Goal: Check status

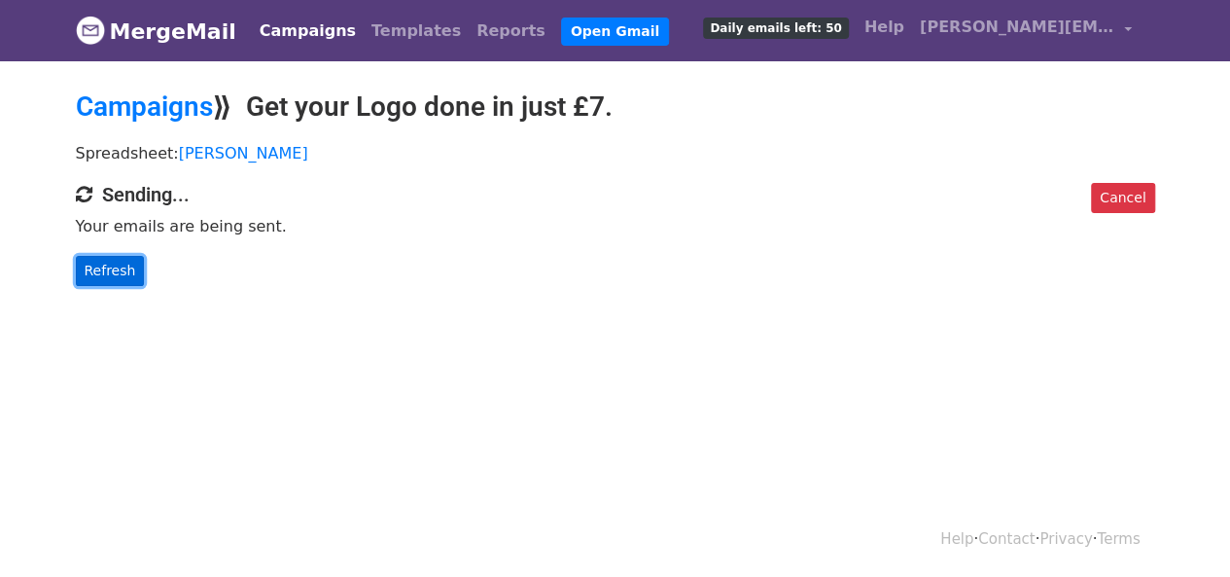
click at [102, 271] on link "Refresh" at bounding box center [110, 271] width 69 height 30
click at [130, 277] on link "Refresh" at bounding box center [110, 271] width 69 height 30
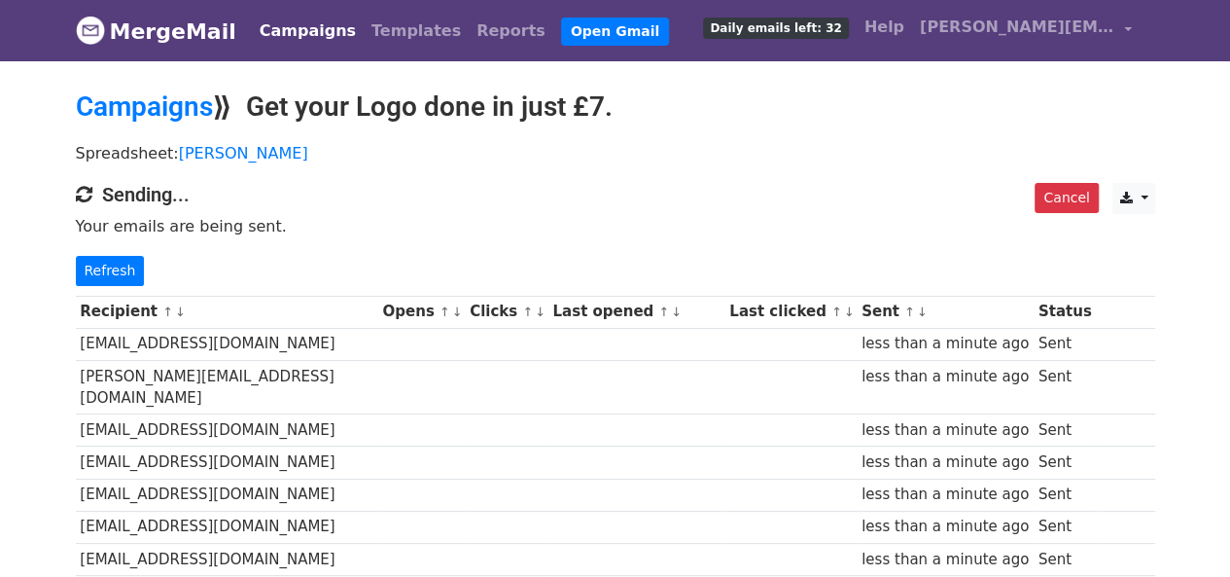
click at [120, 275] on link "Refresh" at bounding box center [110, 271] width 69 height 30
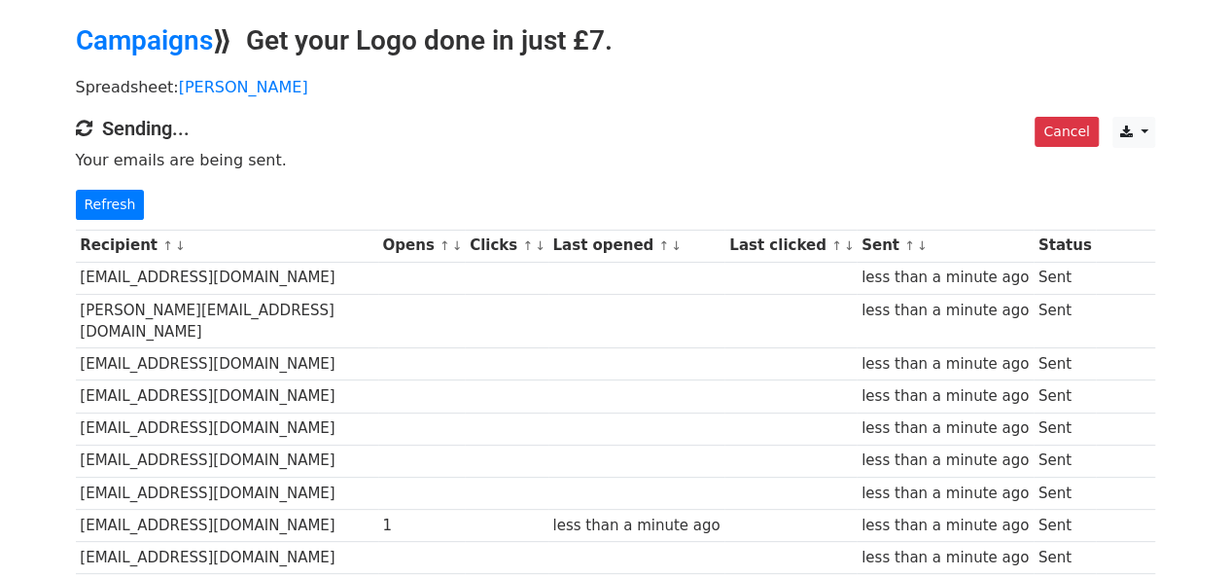
scroll to position [2, 0]
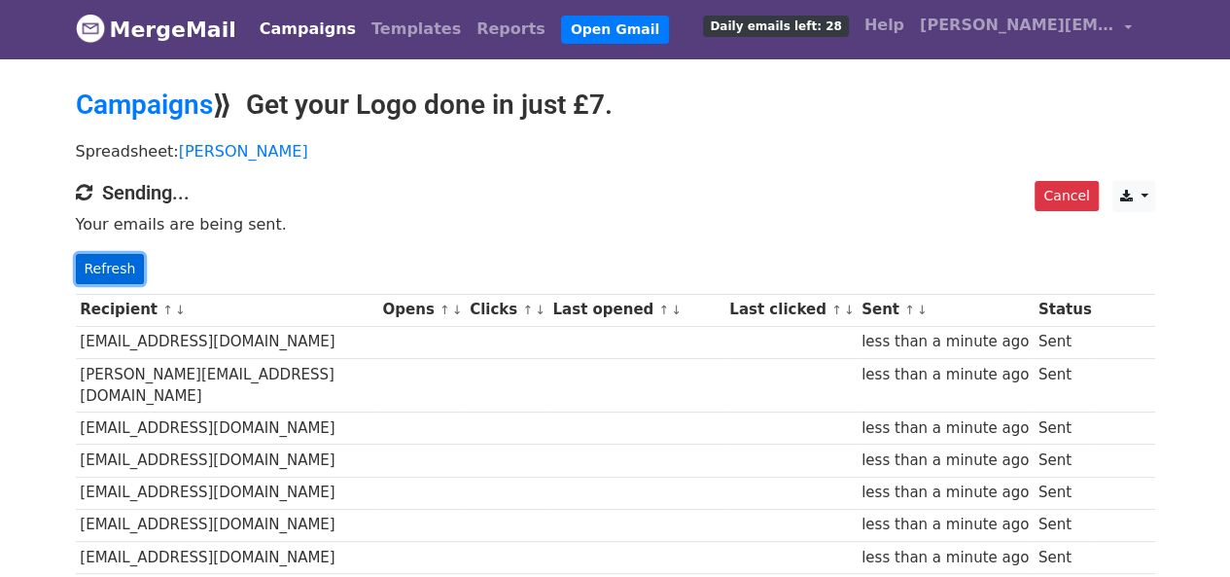
click at [111, 267] on link "Refresh" at bounding box center [110, 269] width 69 height 30
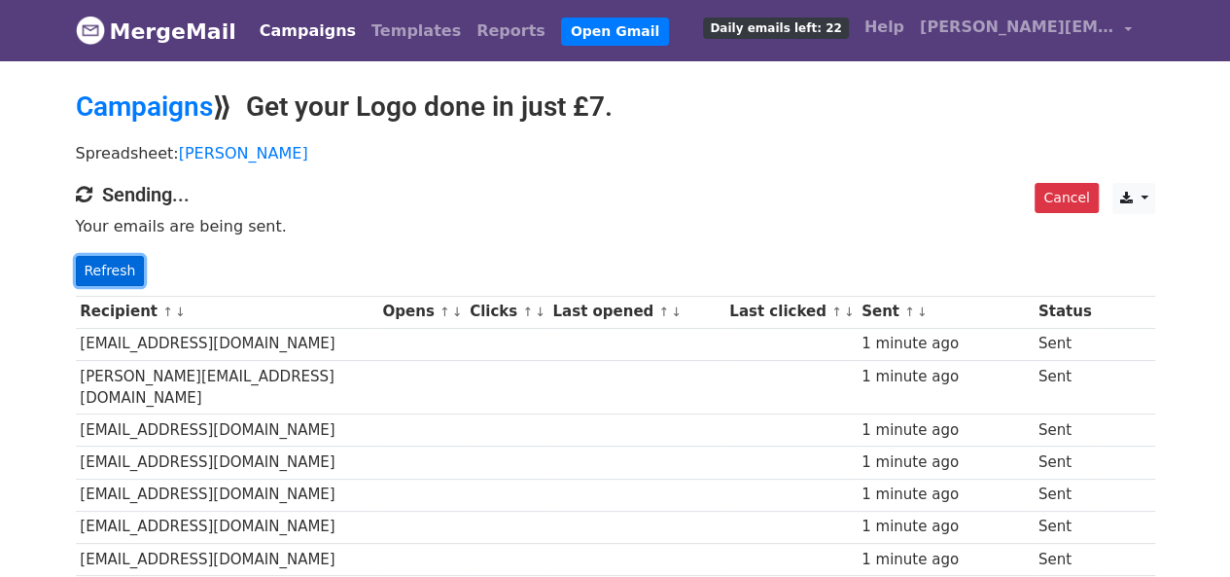
click at [121, 266] on link "Refresh" at bounding box center [110, 271] width 69 height 30
click at [132, 266] on link "Refresh" at bounding box center [110, 271] width 69 height 30
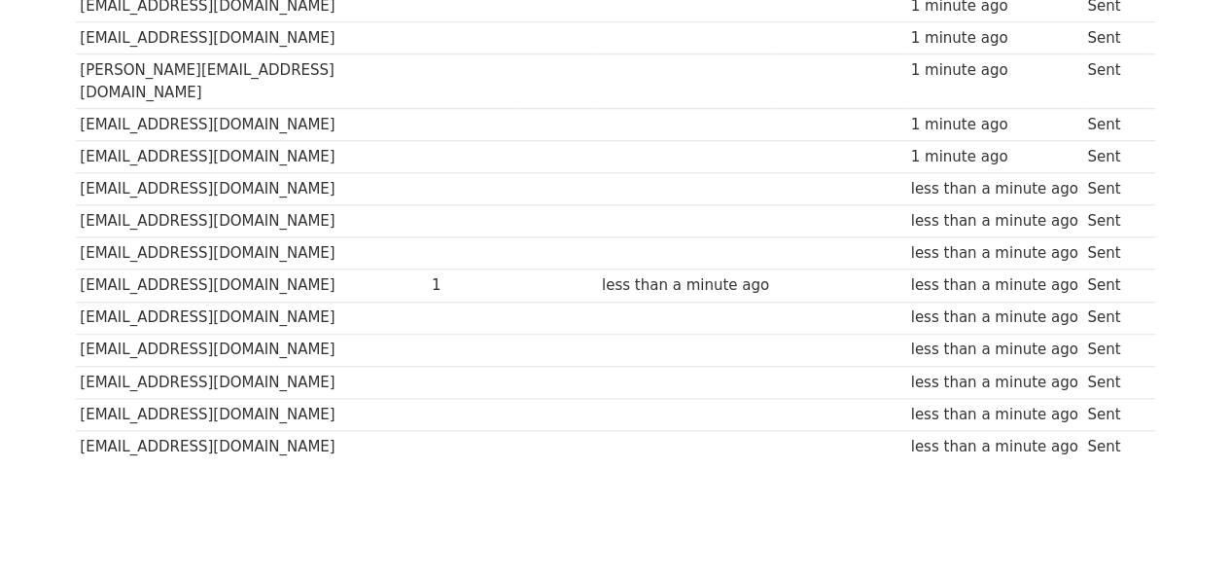
scroll to position [872, 0]
